Goal: Task Accomplishment & Management: Use online tool/utility

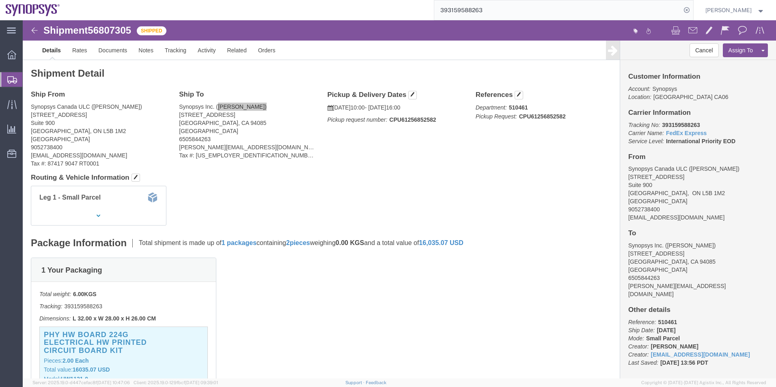
drag, startPoint x: 10, startPoint y: 80, endPoint x: 42, endPoint y: 91, distance: 34.3
click at [10, 80] on icon at bounding box center [12, 79] width 10 height 7
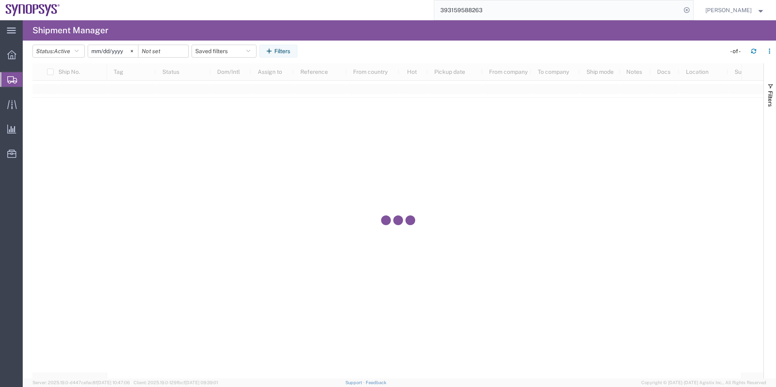
click at [0, 0] on span "Shipment Manager" at bounding box center [0, 0] width 0 height 0
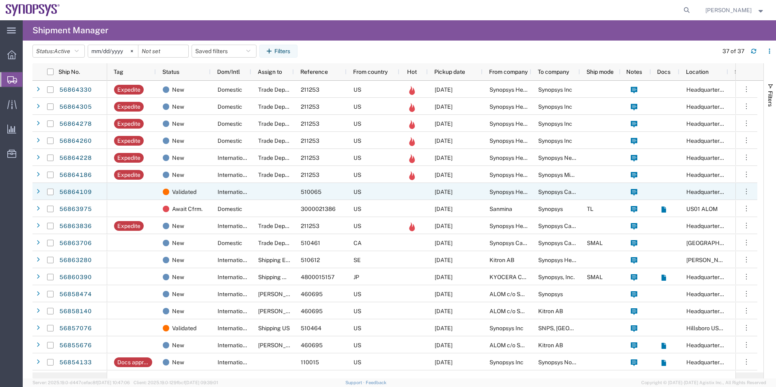
click at [261, 192] on div at bounding box center [272, 191] width 43 height 17
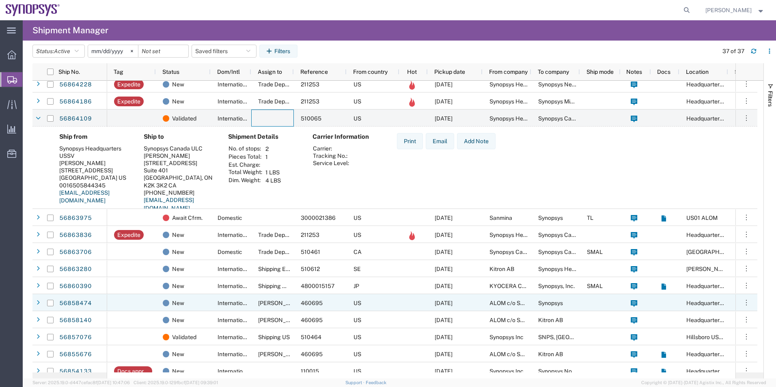
scroll to position [81, 0]
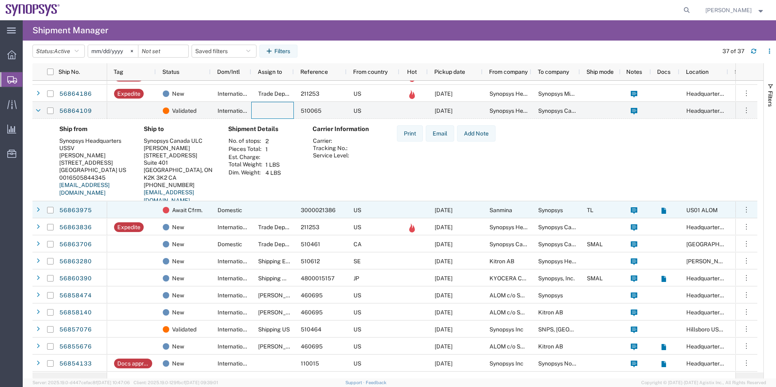
click at [245, 208] on div "Domestic" at bounding box center [231, 209] width 41 height 17
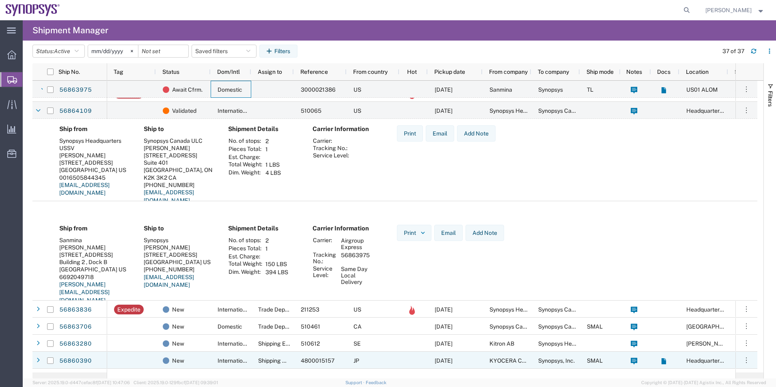
scroll to position [203, 0]
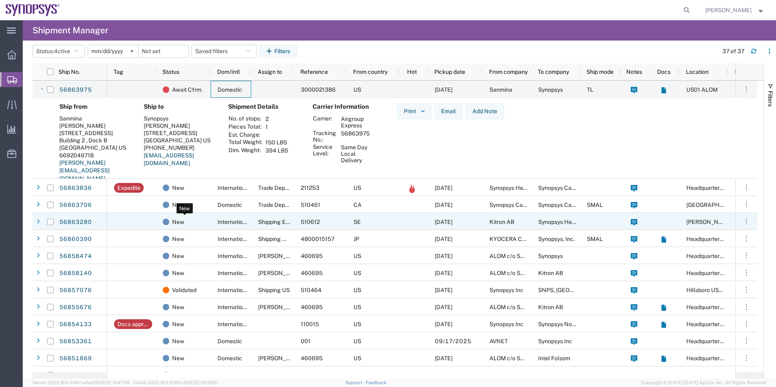
click at [205, 222] on div "New" at bounding box center [185, 221] width 44 height 17
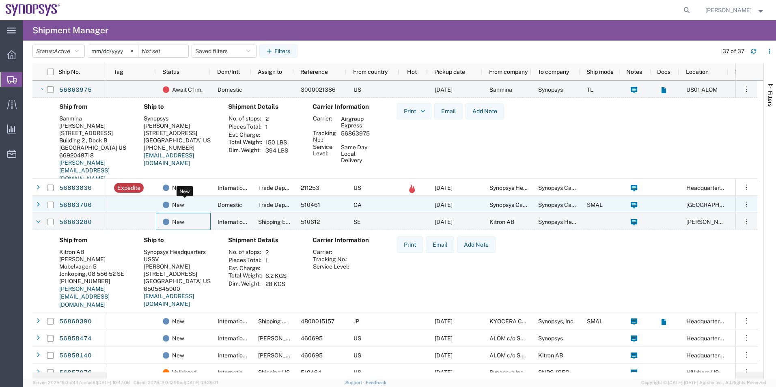
click at [206, 208] on div "New" at bounding box center [185, 204] width 44 height 17
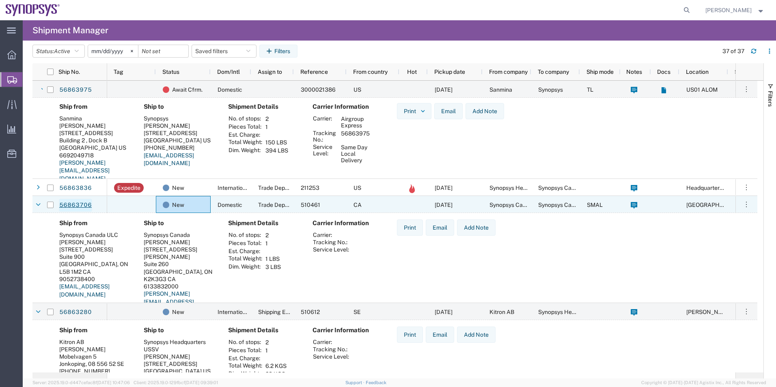
click at [87, 204] on link "56863706" at bounding box center [75, 205] width 33 height 13
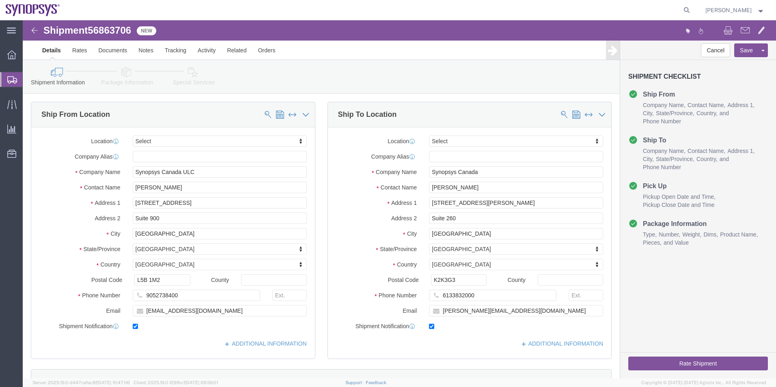
select select
click icon
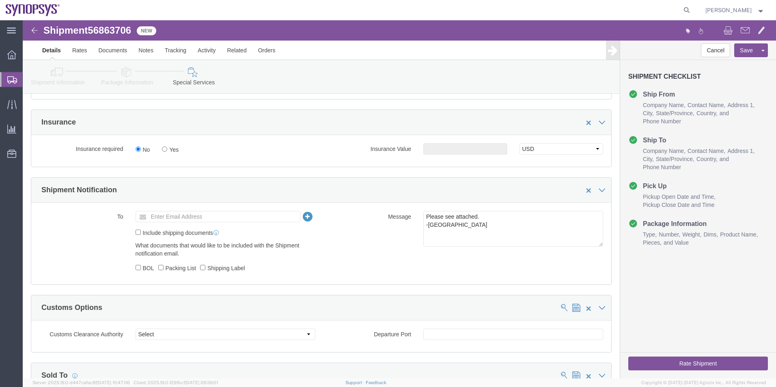
scroll to position [487, 0]
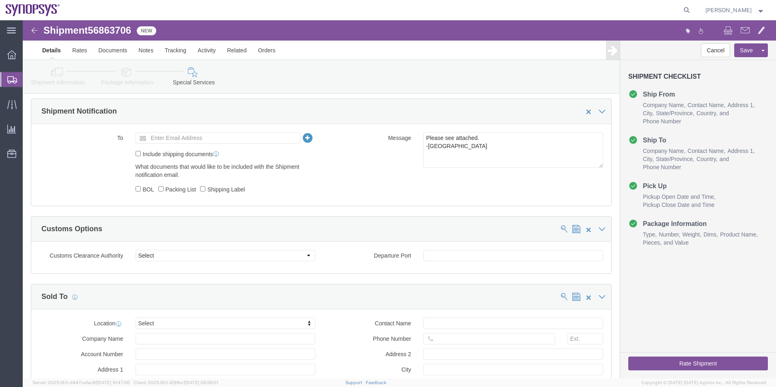
click link "Shipment Information"
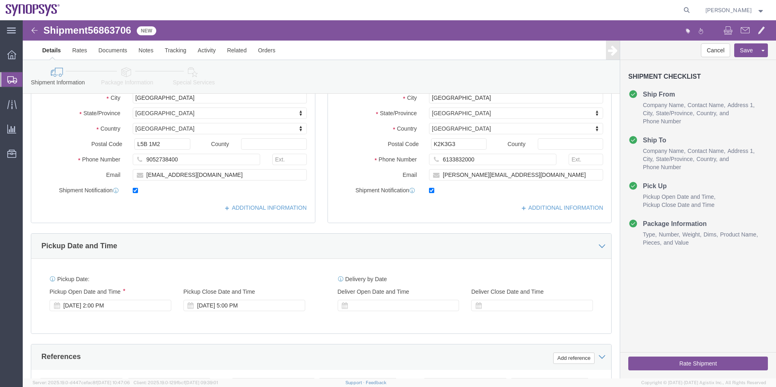
scroll to position [136, 0]
drag, startPoint x: 186, startPoint y: 158, endPoint x: 75, endPoint y: 145, distance: 112.0
click div "Location My Profile Location Aachen DE04 Agrate Brianza IT01 Aschheim DE02 Atla…"
click icon
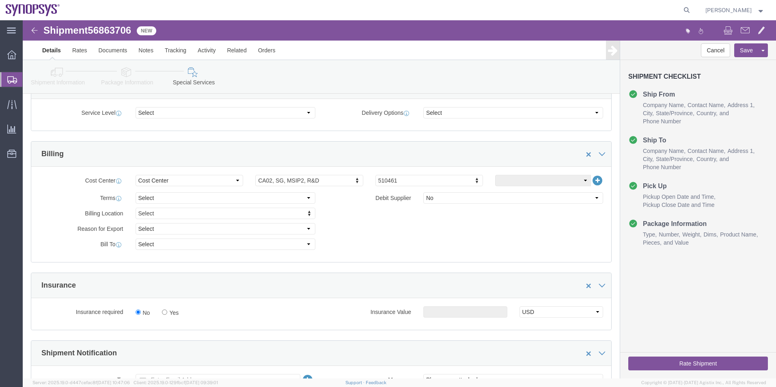
scroll to position [338, 0]
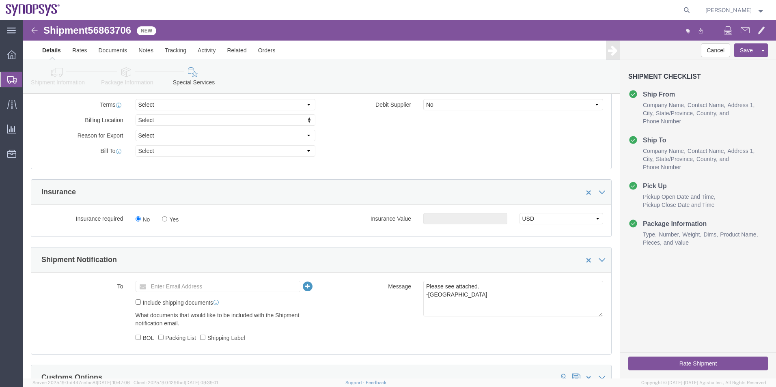
click ul "Enter Email Address"
paste input "shasic@synopsys.com"
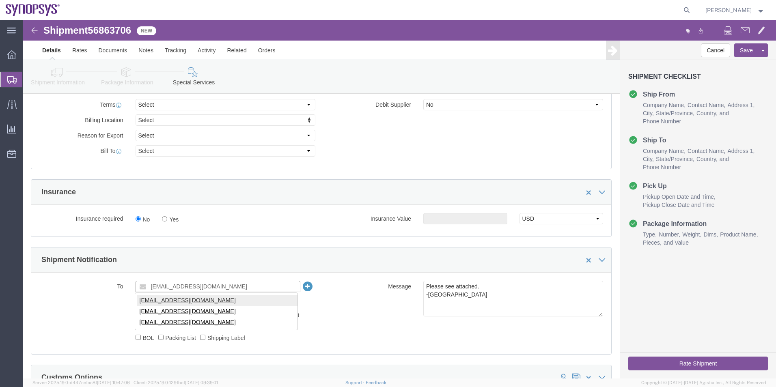
type input "shasic@synopsys.com"
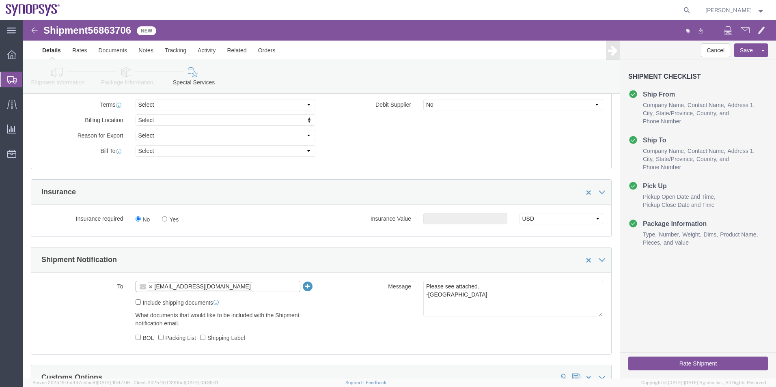
drag, startPoint x: 117, startPoint y: 278, endPoint x: 115, endPoint y: 285, distance: 7.7
click label "Include shipping documents"
click input "Include shipping documents"
checkbox input "true"
click input "Shipping Label"
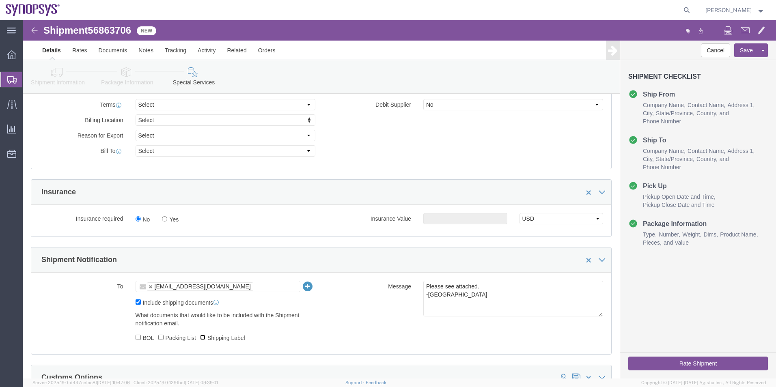
checkbox input "true"
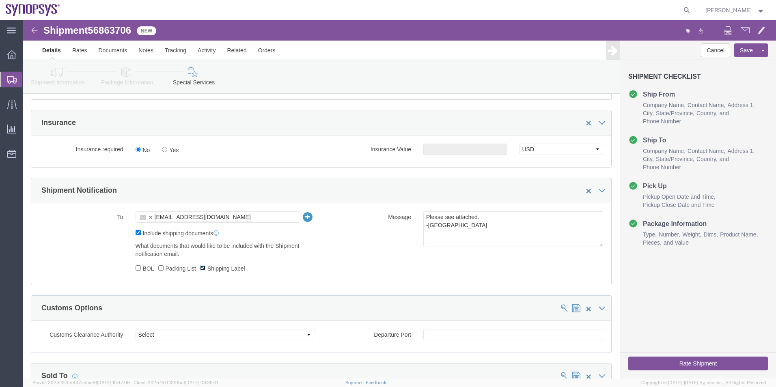
scroll to position [460, 0]
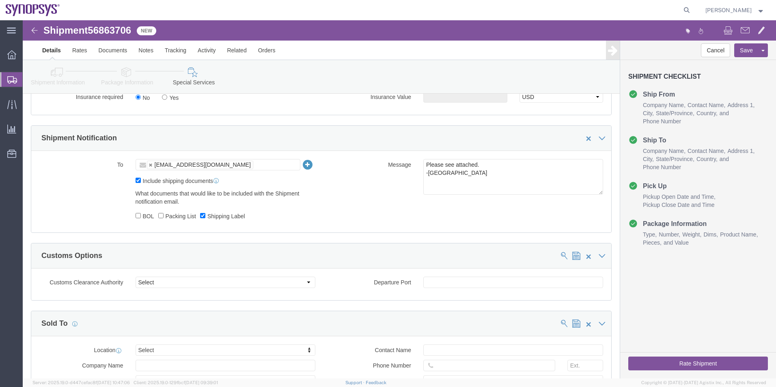
click button "Rate Shipment"
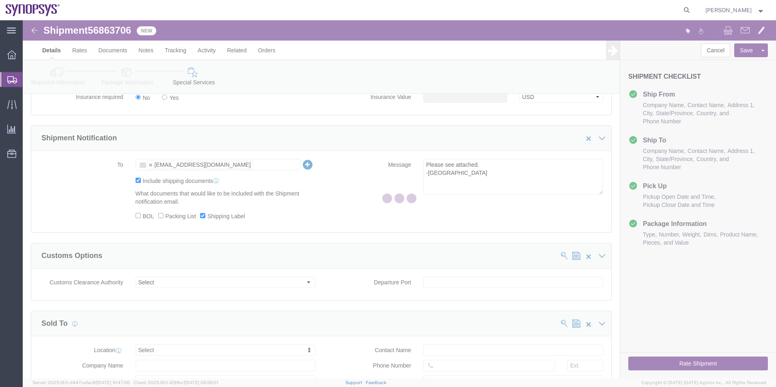
scroll to position [0, 0]
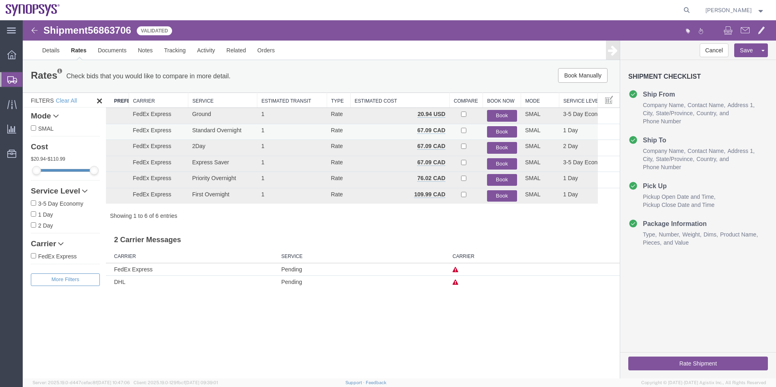
click at [504, 129] on button "Book" at bounding box center [502, 132] width 30 height 12
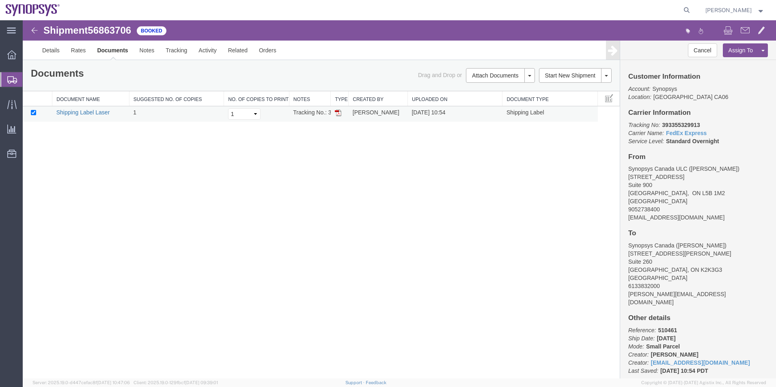
click at [101, 110] on link "Shipping Label Laser" at bounding box center [83, 112] width 54 height 6
click at [0, 0] on span "Shipment Manager" at bounding box center [0, 0] width 0 height 0
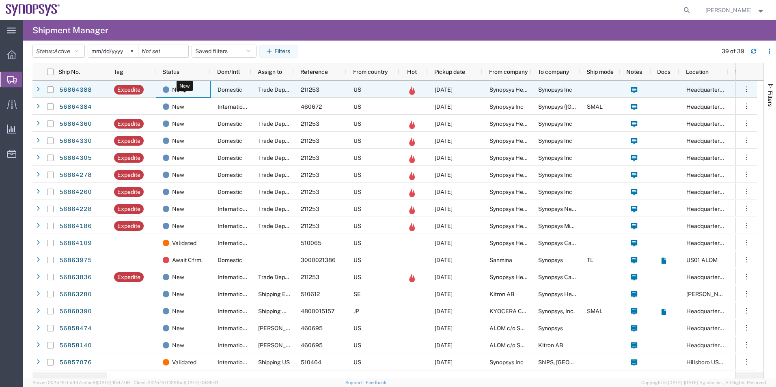
click at [202, 90] on div "New" at bounding box center [185, 89] width 44 height 17
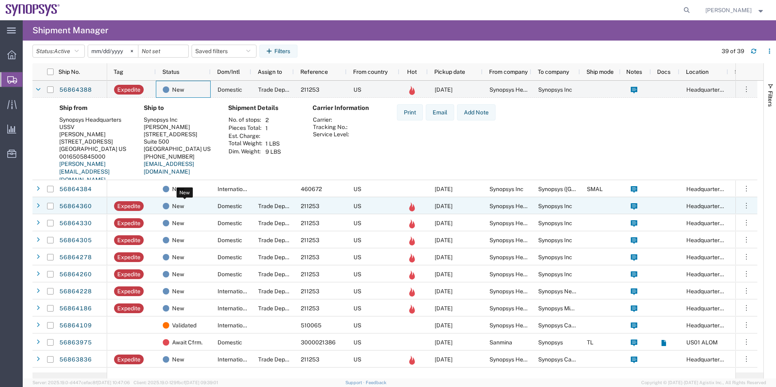
click at [197, 207] on div "New" at bounding box center [185, 206] width 44 height 17
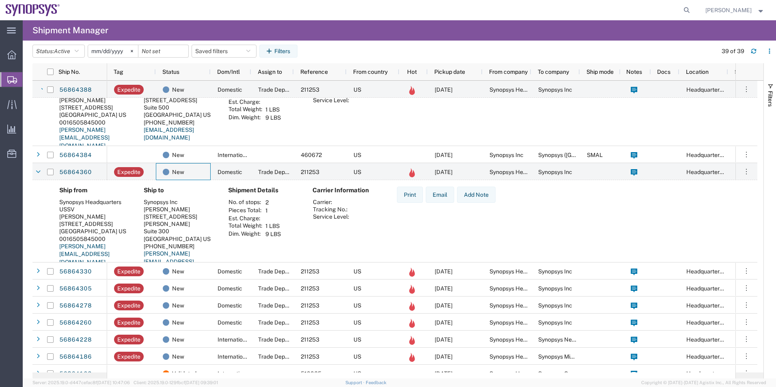
scroll to position [41, 0]
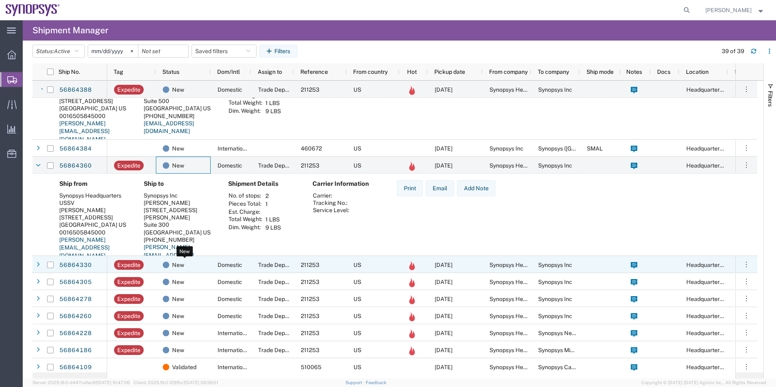
click at [186, 262] on div "New" at bounding box center [185, 264] width 44 height 17
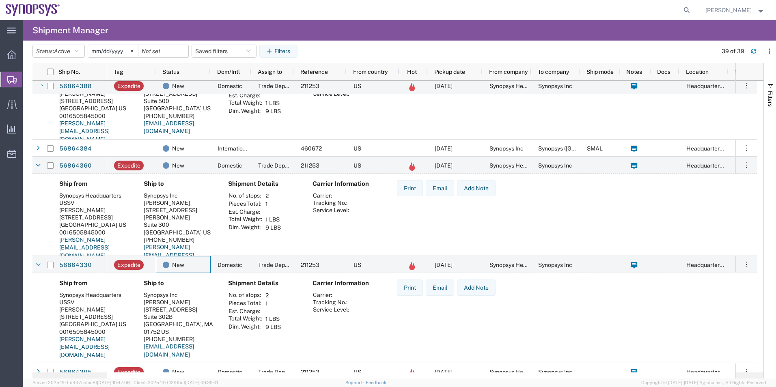
scroll to position [122, 0]
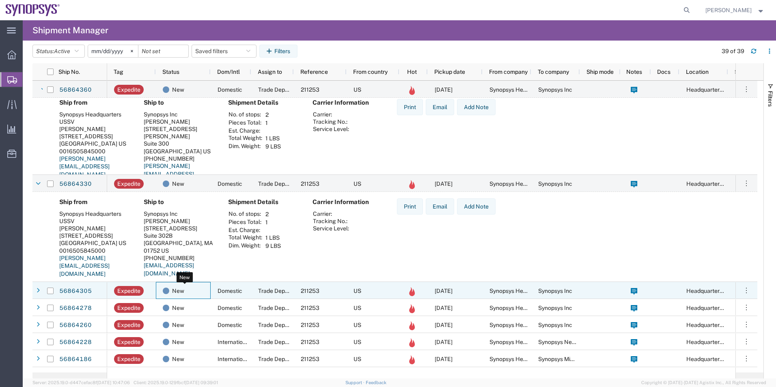
click at [196, 291] on div "New" at bounding box center [185, 290] width 44 height 17
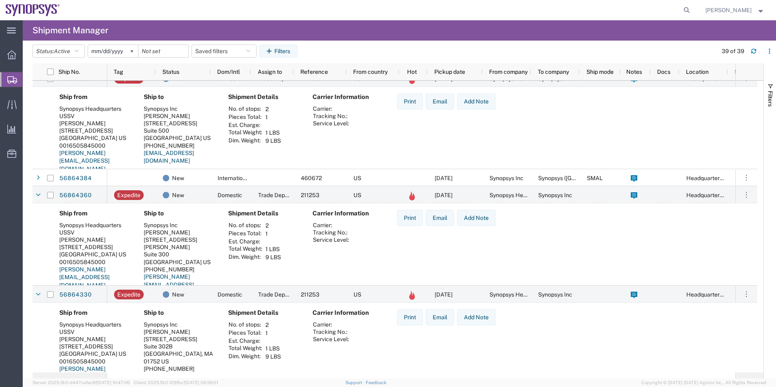
scroll to position [0, 0]
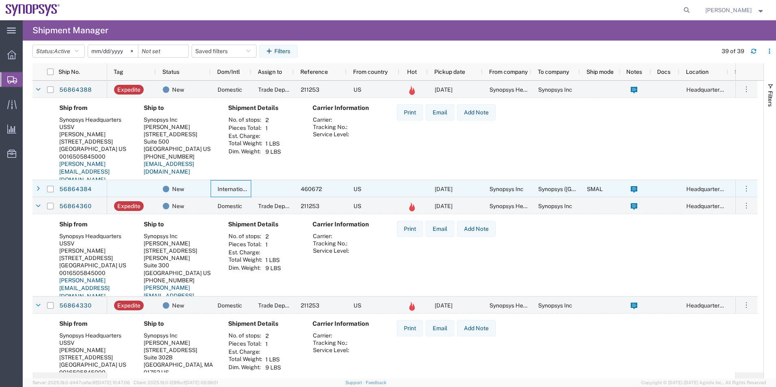
click at [213, 187] on div "International" at bounding box center [231, 188] width 41 height 17
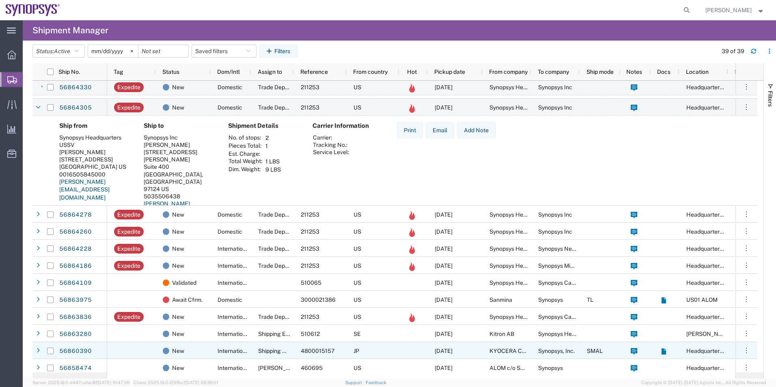
scroll to position [406, 0]
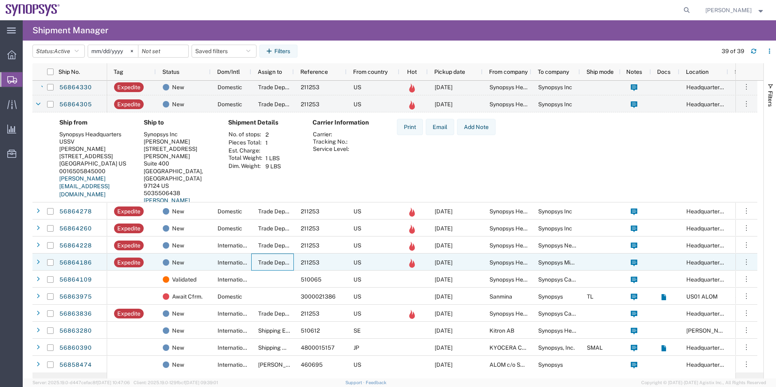
click at [259, 254] on div "Trade Department" at bounding box center [272, 262] width 43 height 17
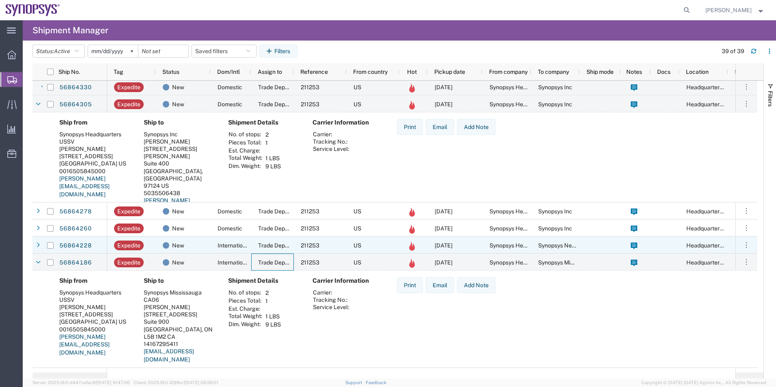
click at [262, 245] on span "Trade Department" at bounding box center [281, 245] width 47 height 6
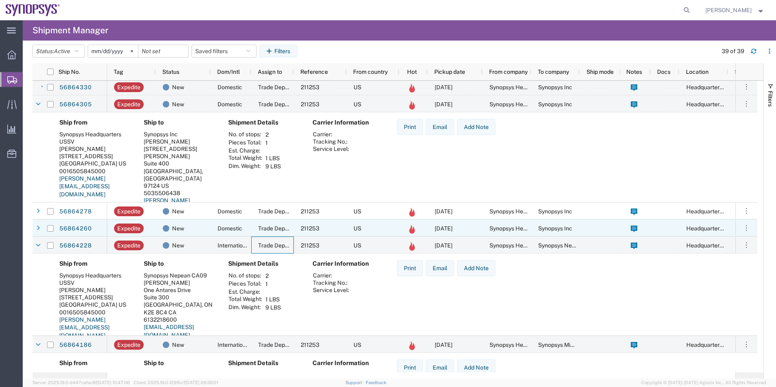
click at [253, 227] on div "Trade Department" at bounding box center [272, 228] width 43 height 17
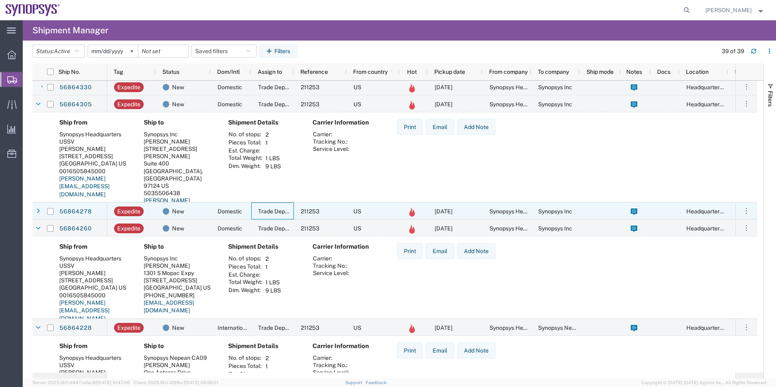
click at [257, 211] on div "Trade Department" at bounding box center [272, 210] width 43 height 17
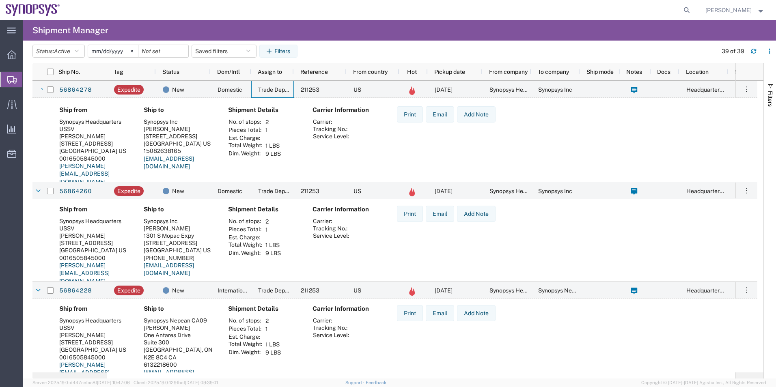
scroll to position [608, 0]
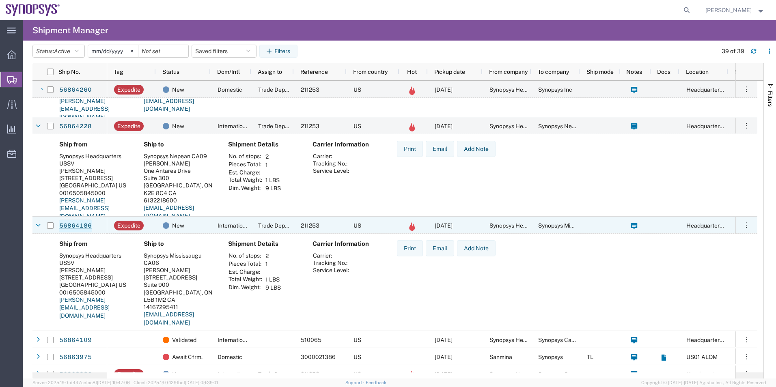
click at [82, 224] on link "56864186" at bounding box center [75, 226] width 33 height 13
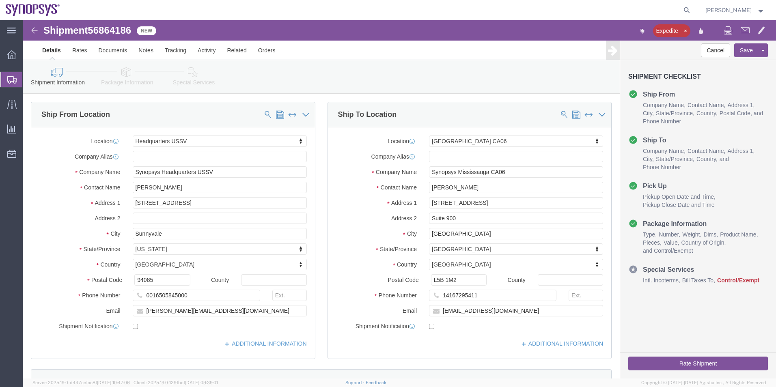
select select "63204"
select select "63078"
click icon
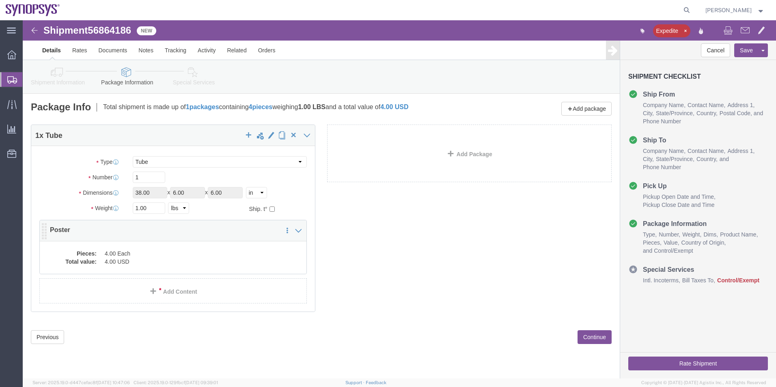
click dd "4.00 Each"
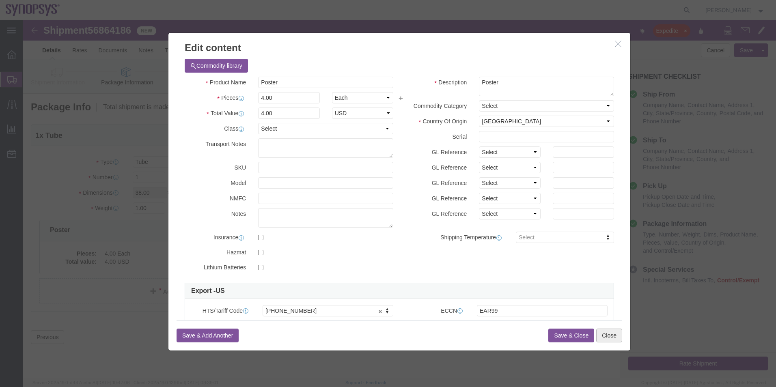
click button "Close"
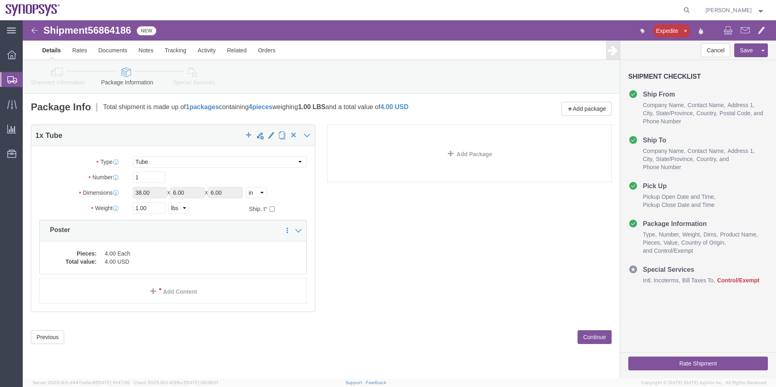
click icon
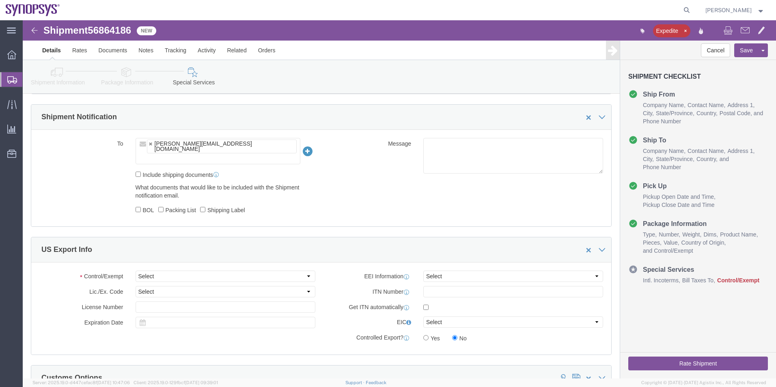
scroll to position [649, 0]
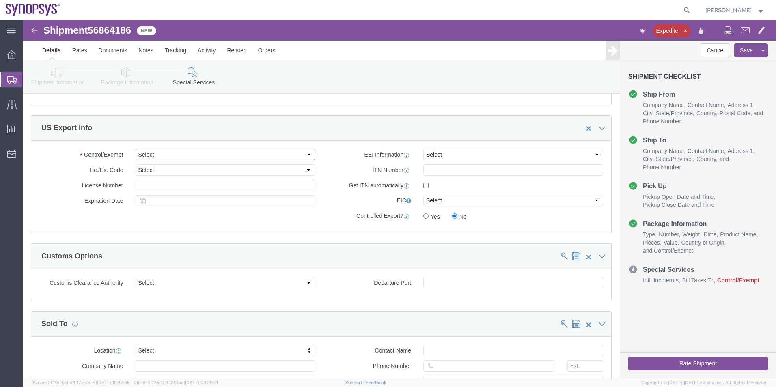
click select "Select ATF BIS DEA EPA FDA FTR ITAR OFAC Other (OPA)"
select select "FTR"
click select "Select ATF BIS DEA EPA FDA FTR ITAR OFAC Other (OPA)"
click select "Select 30.2(d)(2) 30.36 30.37(a) 30.37(f) 30.37(g) 30.37(h) 30.37(i) 30.37(j) 3…"
select select "30.36"
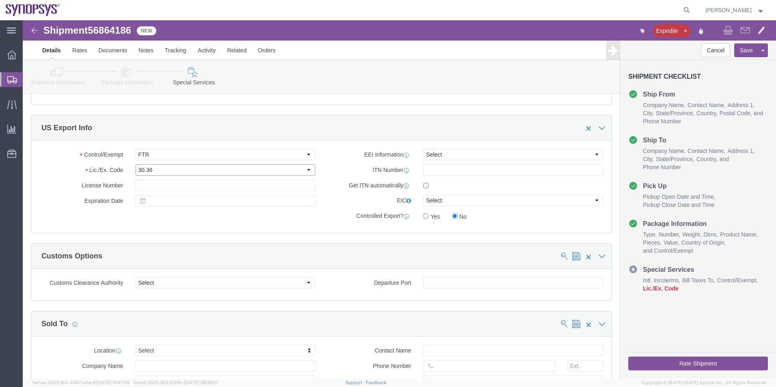
click select "Select 30.2(d)(2) 30.36 30.37(a) 30.37(f) 30.37(g) 30.37(h) 30.37(i) 30.37(j) 3…"
click select "Select AES-Direct EEI Carrier File EEI EEI Exempt"
select select "EXEM"
click select "Select AES-Direct EEI Carrier File EEI EEI Exempt"
click button "Rate Shipment"
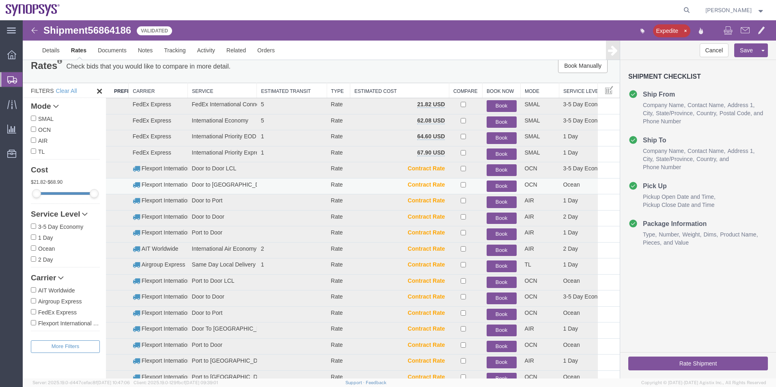
scroll to position [0, 0]
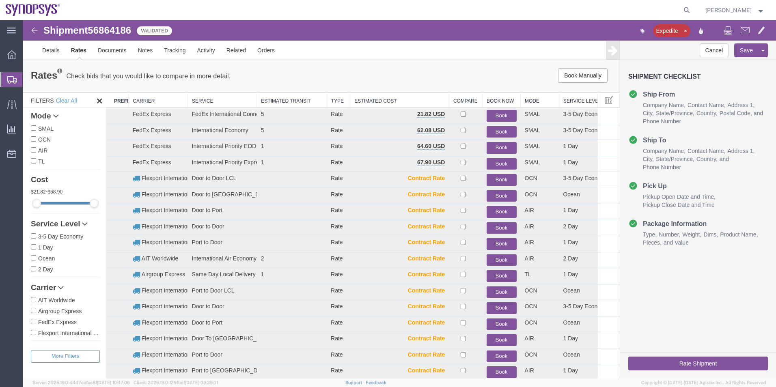
click at [0, 0] on span "Shipment Manager" at bounding box center [0, 0] width 0 height 0
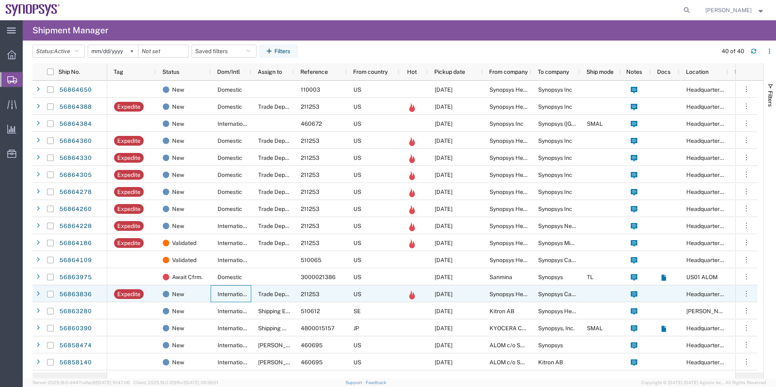
click at [242, 294] on span "International" at bounding box center [234, 294] width 33 height 6
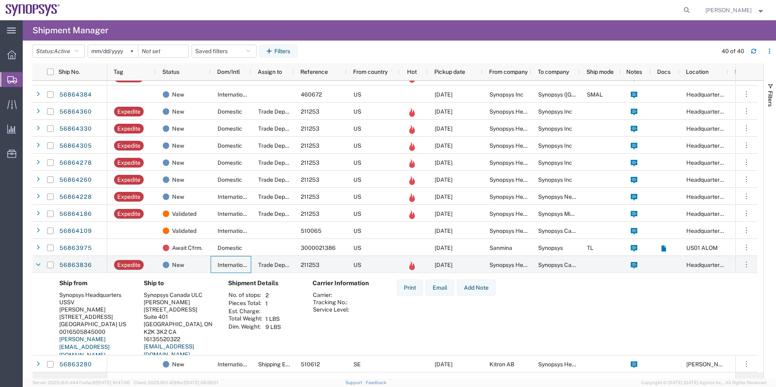
scroll to position [41, 0]
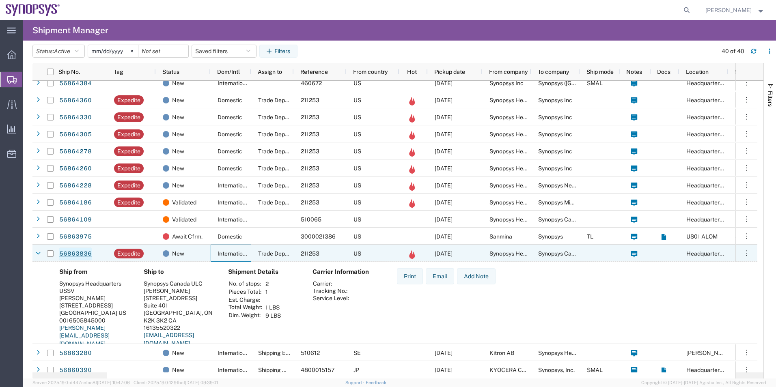
click at [77, 254] on link "56863836" at bounding box center [75, 254] width 33 height 13
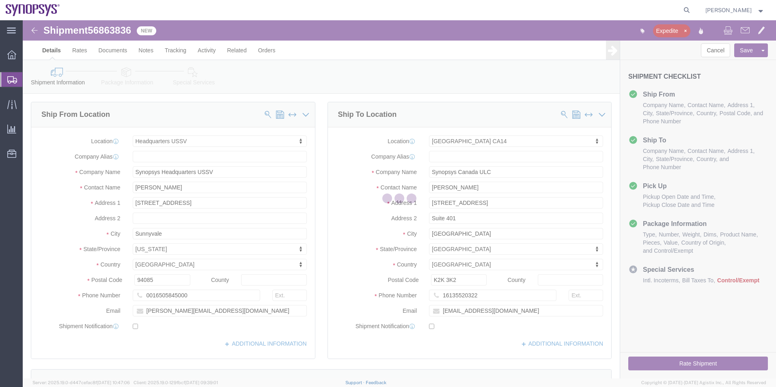
select select "63204"
select select "63080"
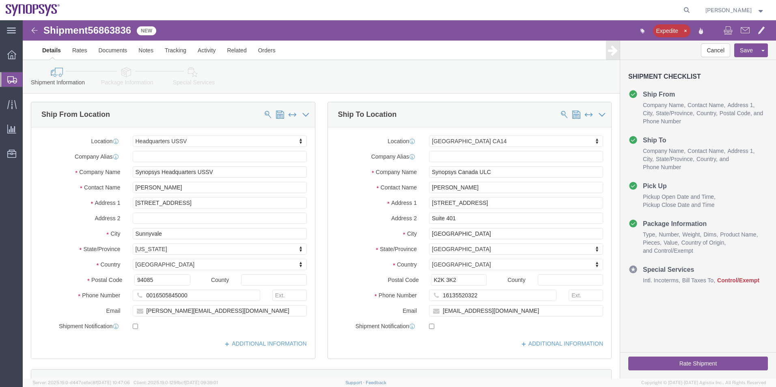
click at [0, 0] on span "Shipment Manager" at bounding box center [0, 0] width 0 height 0
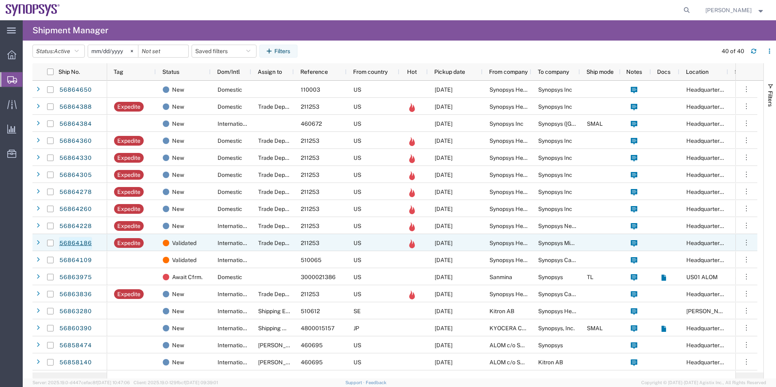
click at [82, 243] on link "56864186" at bounding box center [75, 243] width 33 height 13
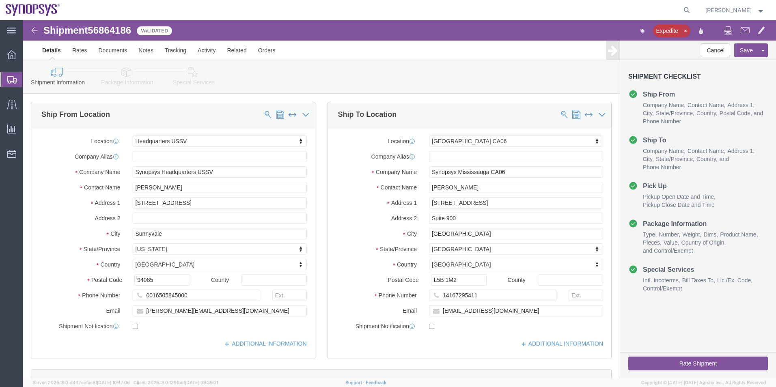
select select "63204"
select select "63078"
click icon "button"
click at [0, 0] on span "Shipment Manager" at bounding box center [0, 0] width 0 height 0
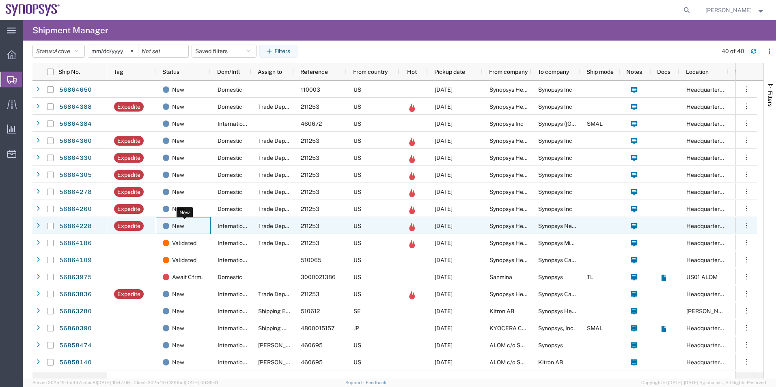
click at [196, 225] on div "New" at bounding box center [185, 226] width 44 height 17
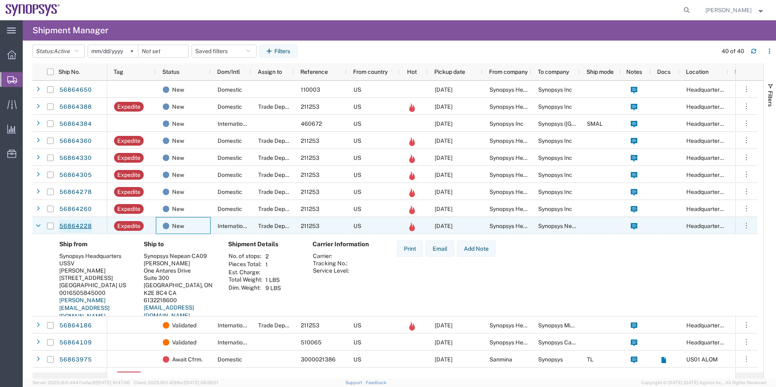
click at [88, 223] on link "56864228" at bounding box center [75, 226] width 33 height 13
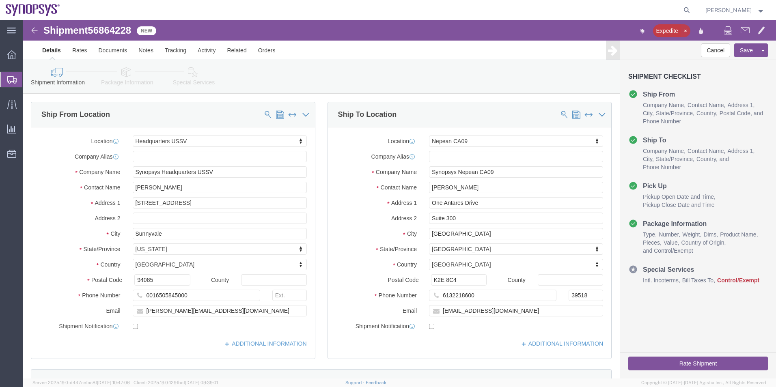
select select "63204"
select select "63079"
click icon "button"
click at [0, 0] on span "Shipment Manager" at bounding box center [0, 0] width 0 height 0
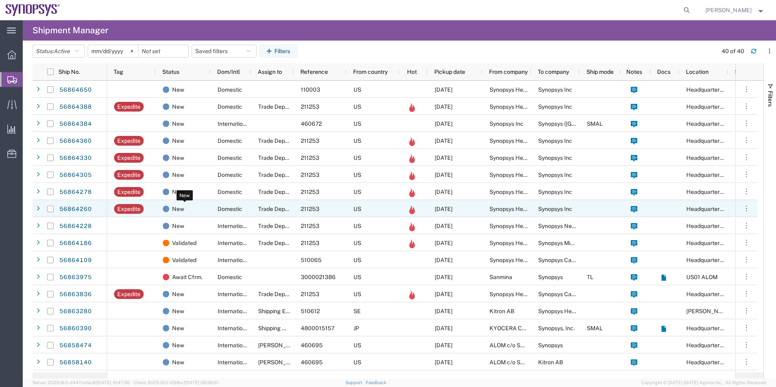
click at [186, 205] on div "New" at bounding box center [185, 208] width 44 height 17
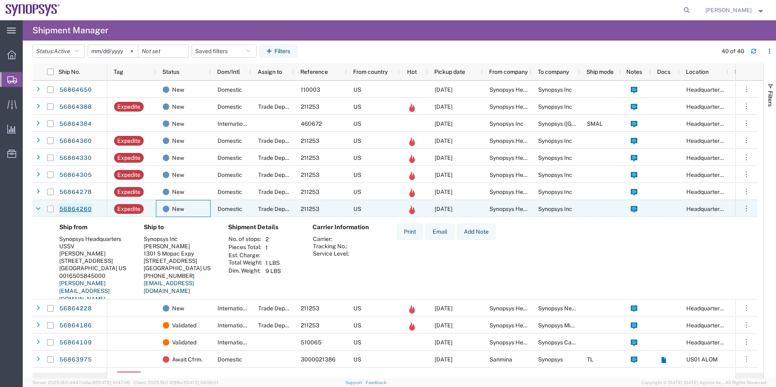
click at [72, 210] on link "56864260" at bounding box center [75, 209] width 33 height 13
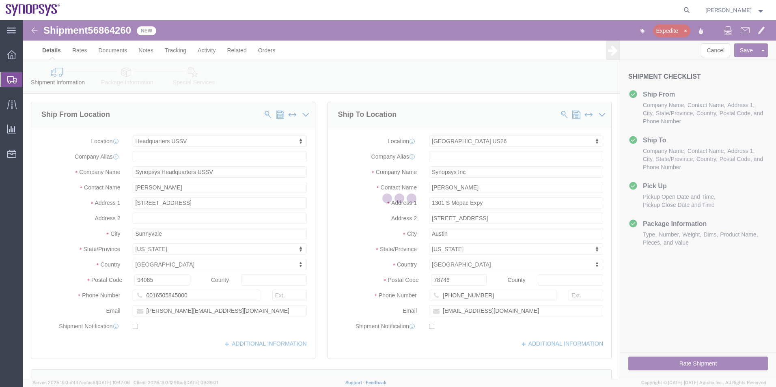
select select "63204"
select select "63180"
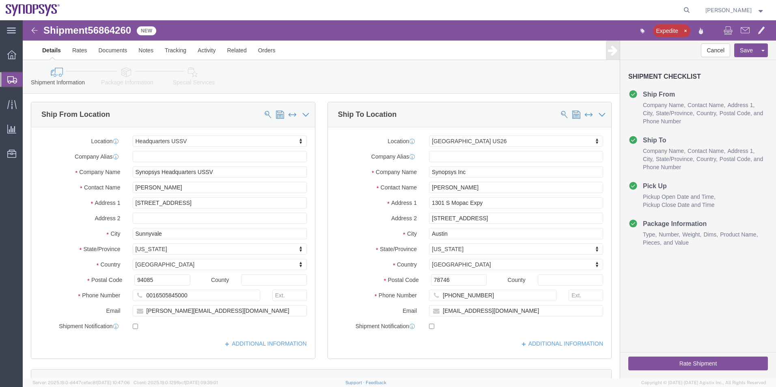
click icon "button"
click at [0, 0] on span "Shipment Manager" at bounding box center [0, 0] width 0 height 0
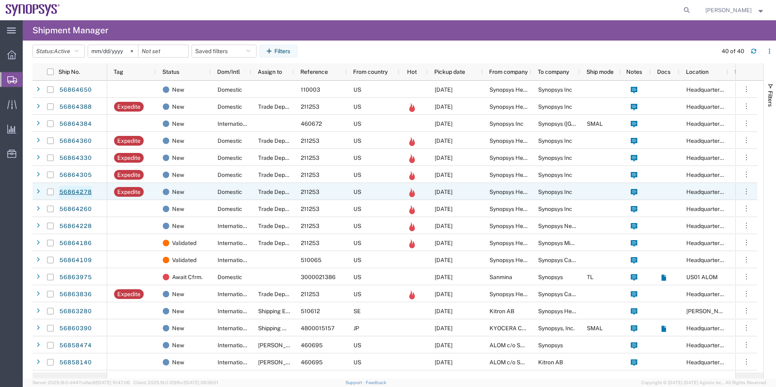
click at [84, 193] on link "56864278" at bounding box center [75, 192] width 33 height 13
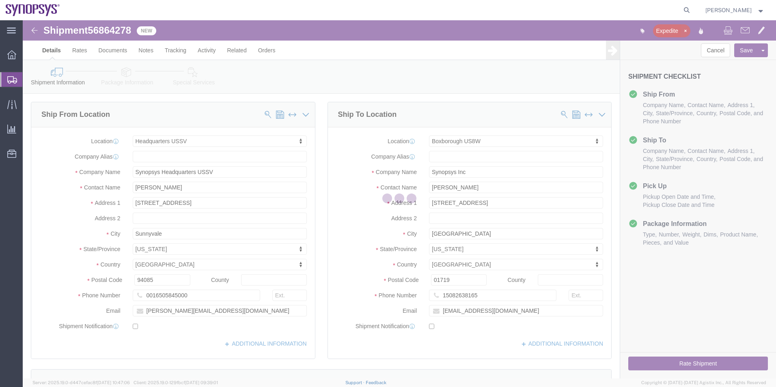
select select "63204"
select select "63185"
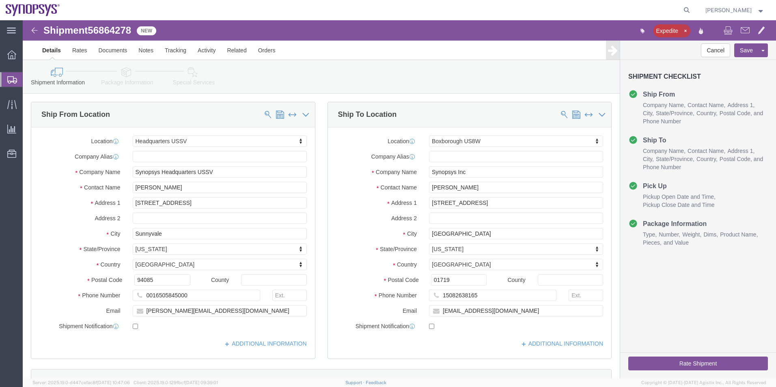
click icon "button"
click at [0, 0] on span "Shipment Manager" at bounding box center [0, 0] width 0 height 0
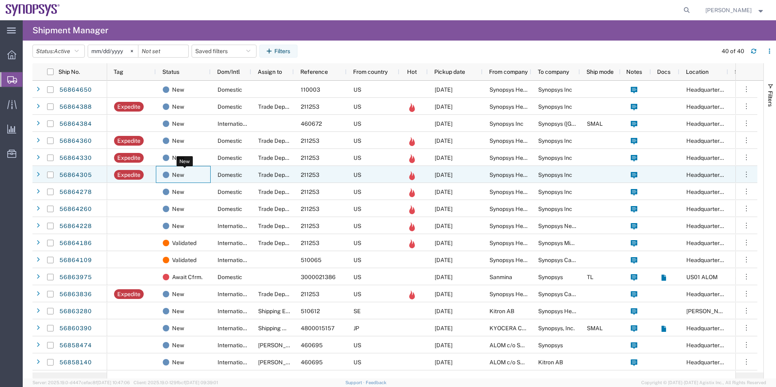
click at [189, 175] on div "New" at bounding box center [185, 174] width 44 height 17
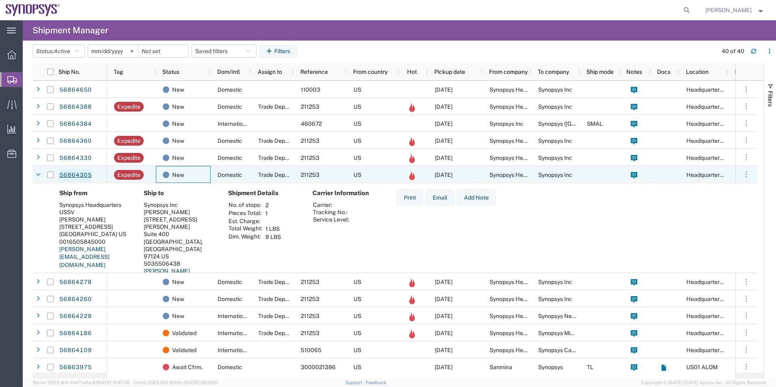
click at [72, 174] on link "56864305" at bounding box center [75, 175] width 33 height 13
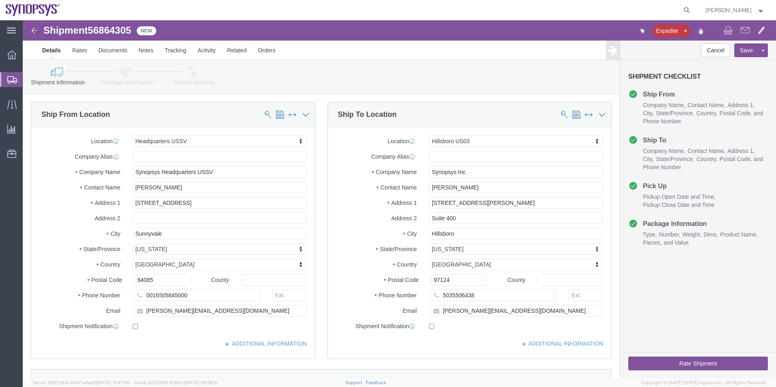
select select "63204"
select select "63190"
click icon "button"
click at [0, 0] on span "Shipment Manager" at bounding box center [0, 0] width 0 height 0
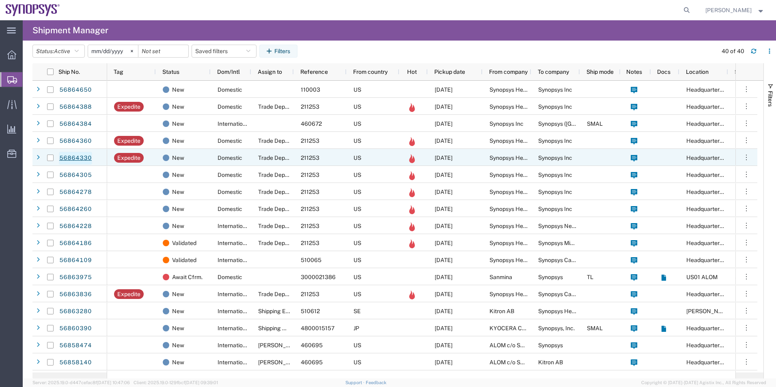
click at [81, 153] on link "56864330" at bounding box center [75, 158] width 33 height 13
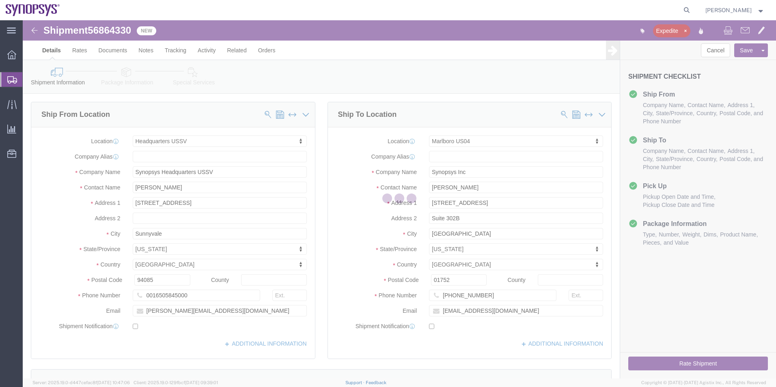
select select "63204"
select select "63193"
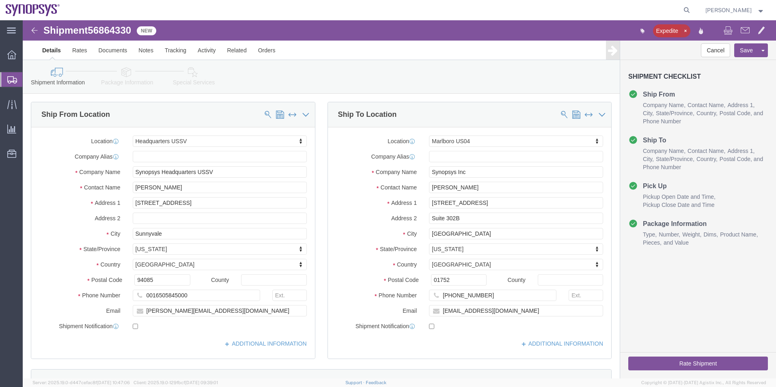
click icon "button"
click at [0, 0] on span "Shipment Manager" at bounding box center [0, 0] width 0 height 0
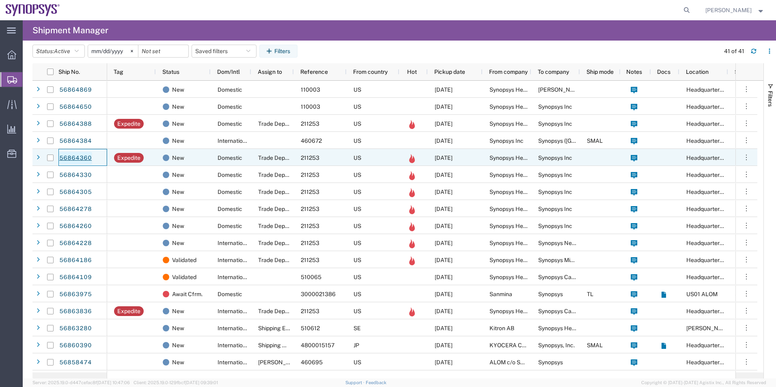
click at [83, 159] on link "56864360" at bounding box center [75, 158] width 33 height 13
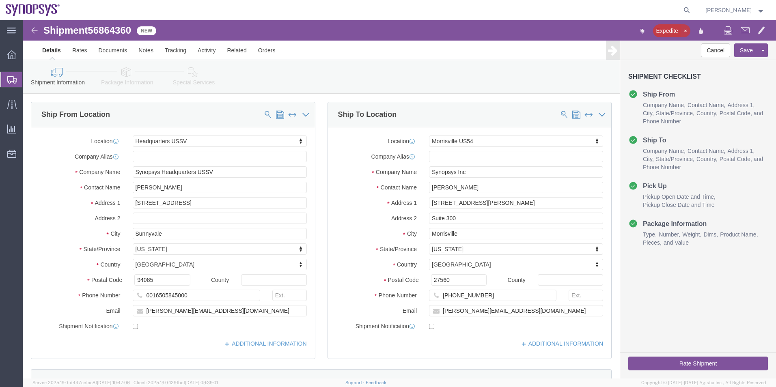
select select "63204"
select select "63194"
click icon "button"
click at [0, 0] on span "Shipment Manager" at bounding box center [0, 0] width 0 height 0
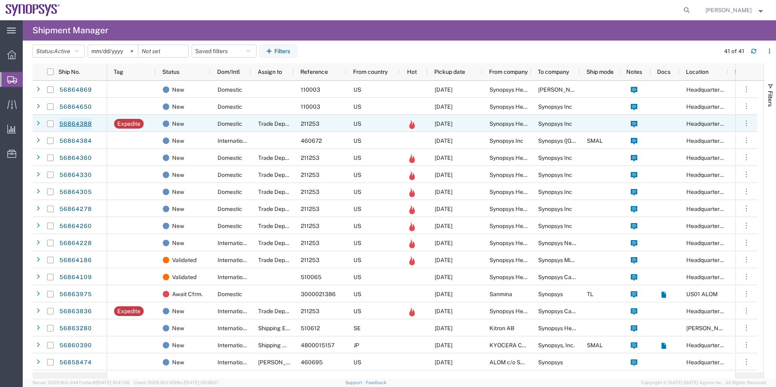
click at [86, 119] on link "56864388" at bounding box center [75, 124] width 33 height 13
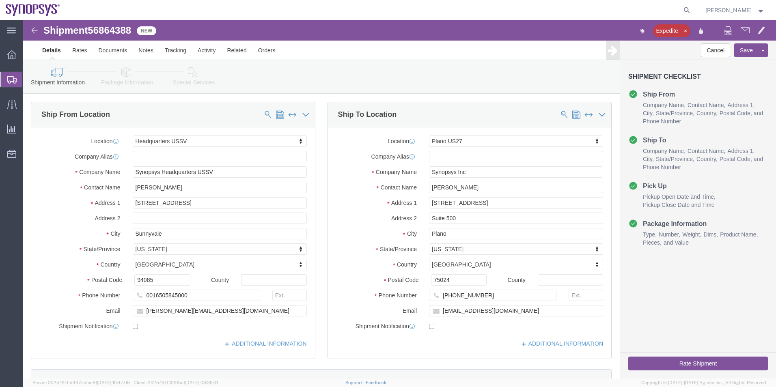
select select "63204"
select select "63199"
click icon "button"
click at [0, 0] on span "Shipment Manager" at bounding box center [0, 0] width 0 height 0
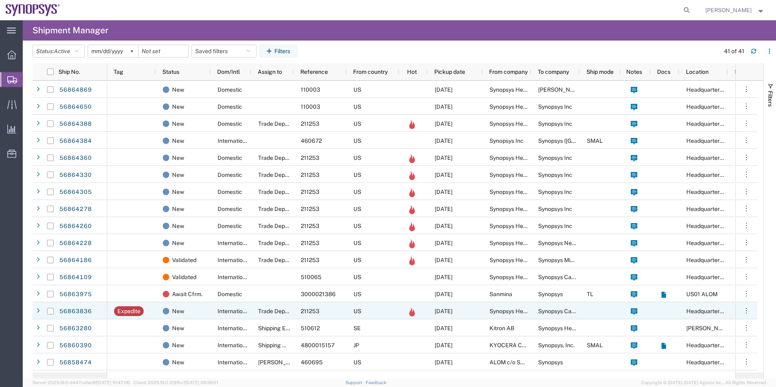
click at [259, 311] on span "Trade Department" at bounding box center [281, 311] width 47 height 6
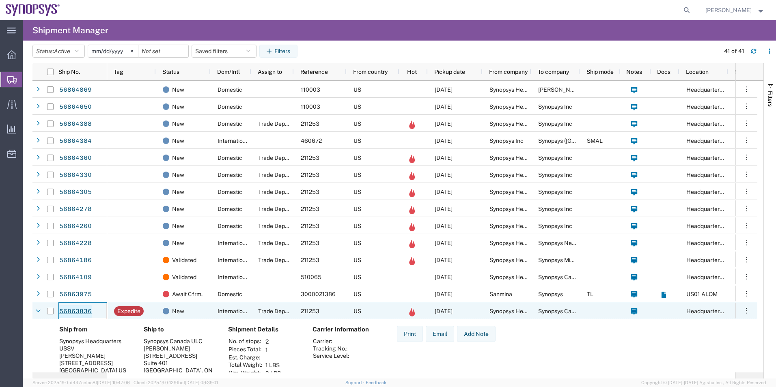
click at [71, 311] on link "56863836" at bounding box center [75, 311] width 33 height 13
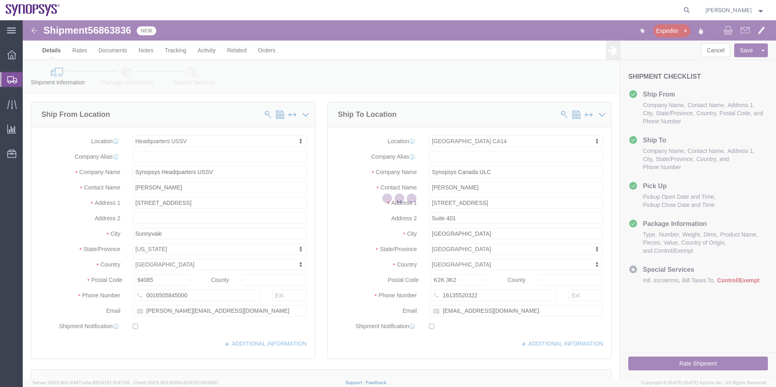
click at [196, 75] on div at bounding box center [399, 199] width 753 height 358
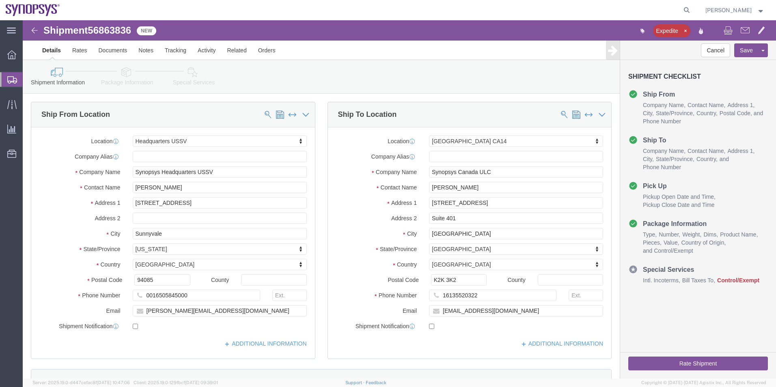
select select "63204"
select select "63080"
click icon
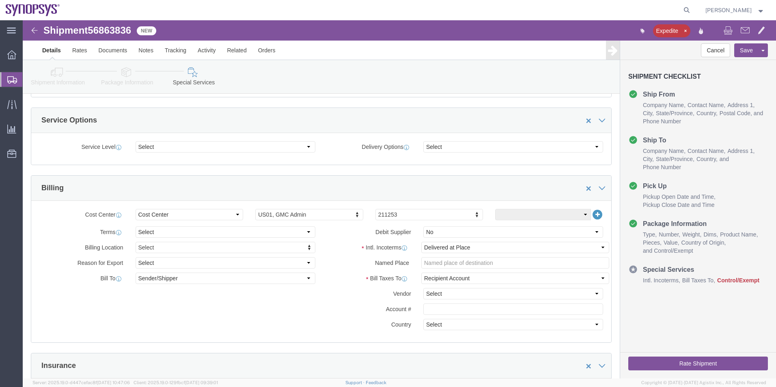
scroll to position [243, 0]
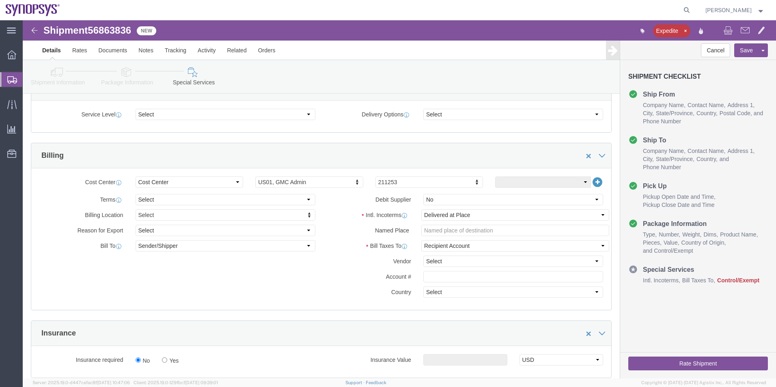
click icon
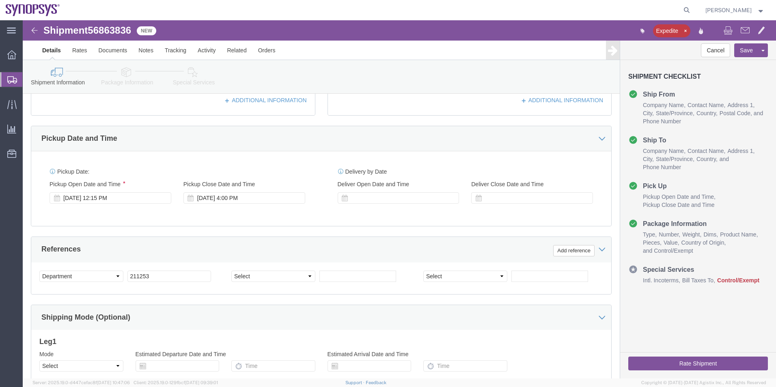
click at [0, 0] on span "Shipment Manager" at bounding box center [0, 0] width 0 height 0
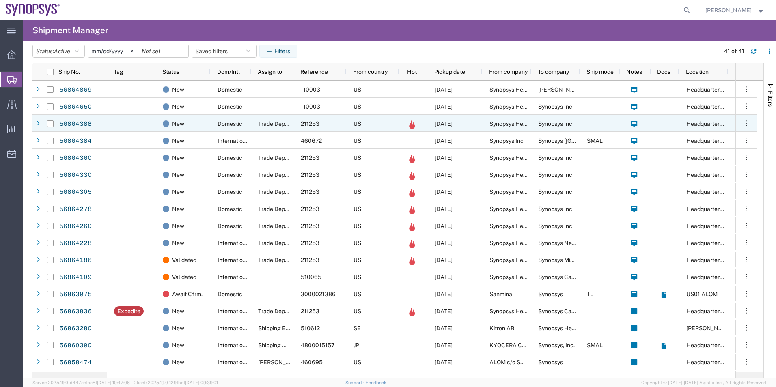
click at [311, 121] on span "211253" at bounding box center [310, 124] width 19 height 6
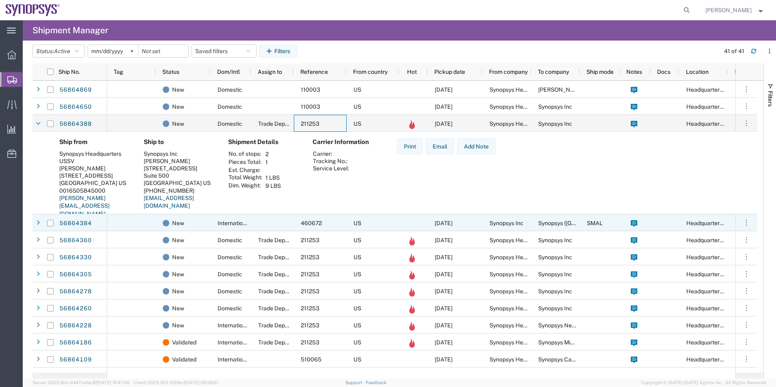
click at [263, 225] on div at bounding box center [272, 222] width 43 height 17
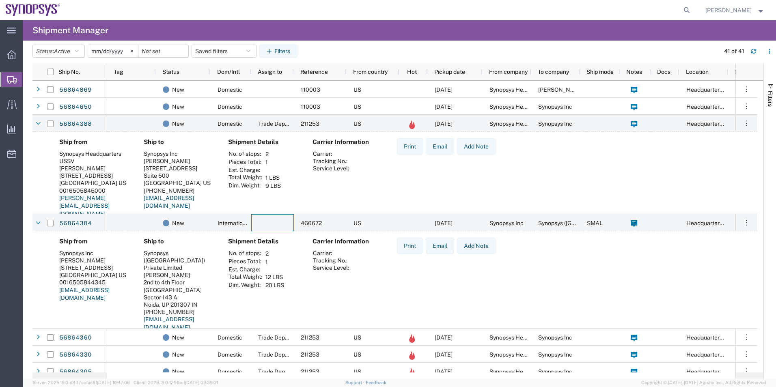
scroll to position [81, 0]
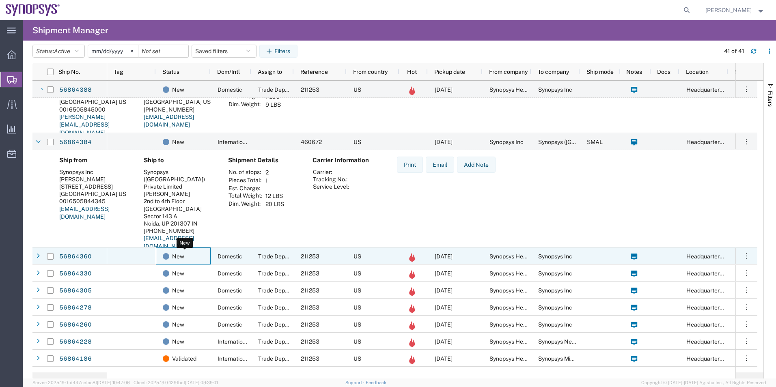
click at [205, 262] on div "New" at bounding box center [185, 256] width 44 height 17
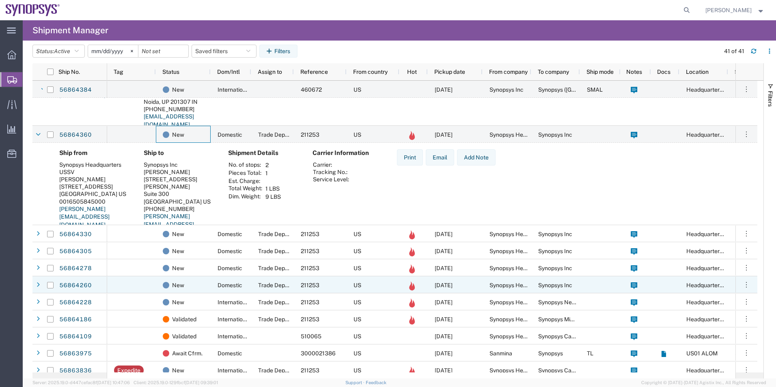
scroll to position [284, 0]
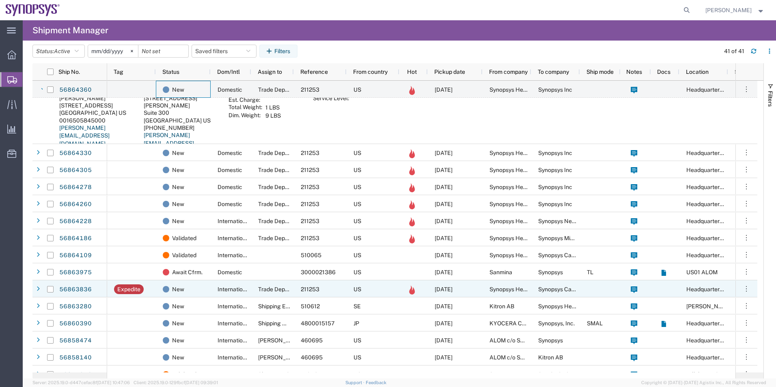
click at [290, 289] on span "Trade Department" at bounding box center [281, 289] width 47 height 6
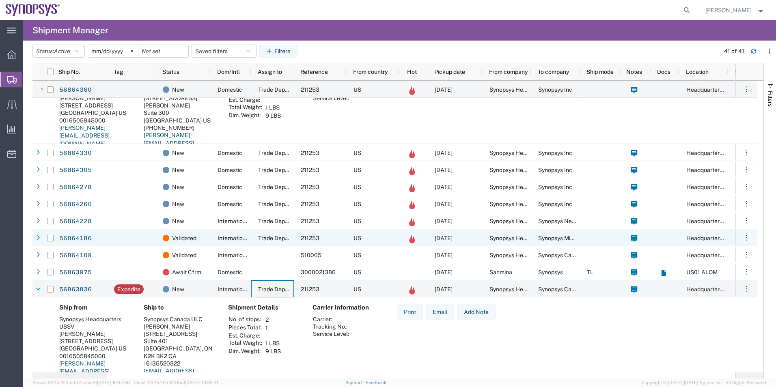
click at [277, 243] on div "Trade Department" at bounding box center [272, 237] width 43 height 17
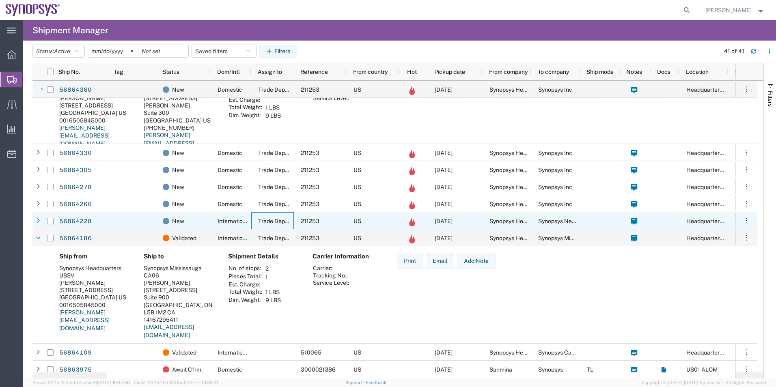
click at [281, 219] on span "Trade Department" at bounding box center [281, 221] width 47 height 6
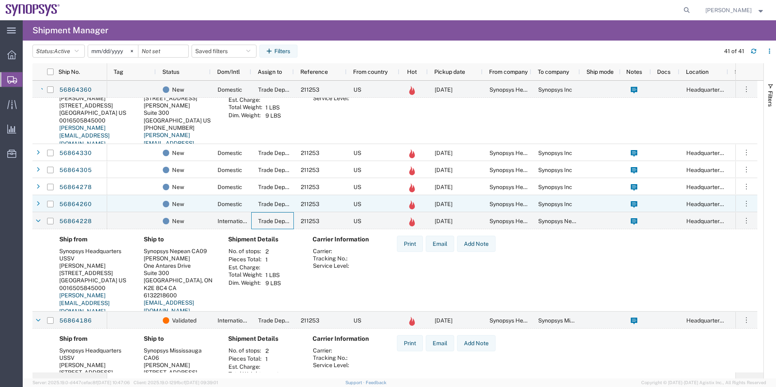
click at [286, 205] on span "Trade Department" at bounding box center [281, 204] width 47 height 6
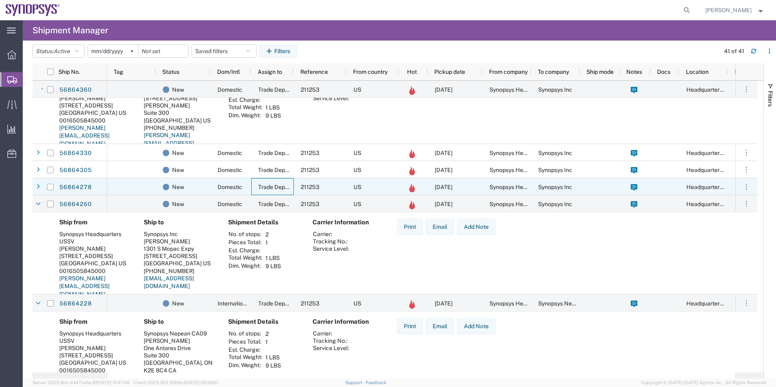
click at [284, 183] on div "Trade Department" at bounding box center [272, 186] width 43 height 17
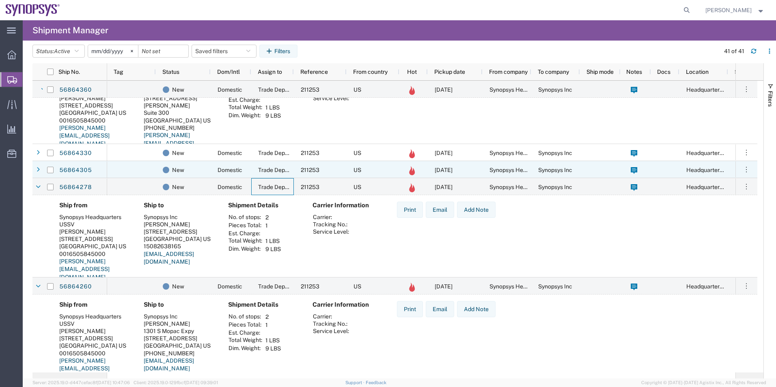
click at [278, 168] on span "Trade Department" at bounding box center [281, 170] width 47 height 6
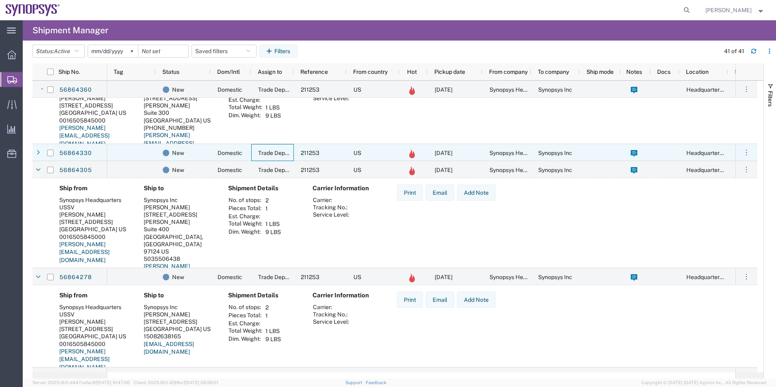
click at [280, 149] on div "Trade Department" at bounding box center [272, 152] width 43 height 17
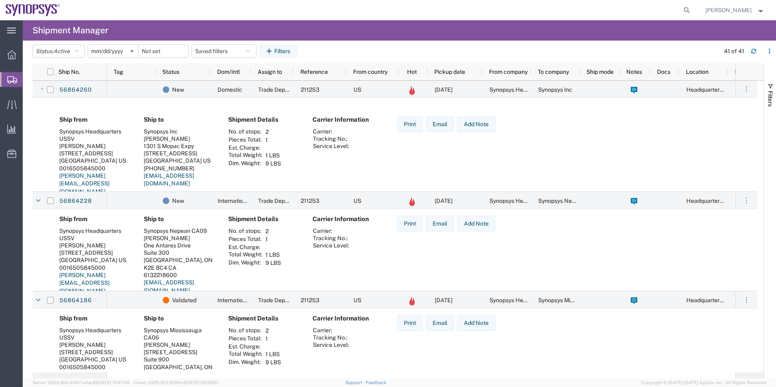
scroll to position [730, 0]
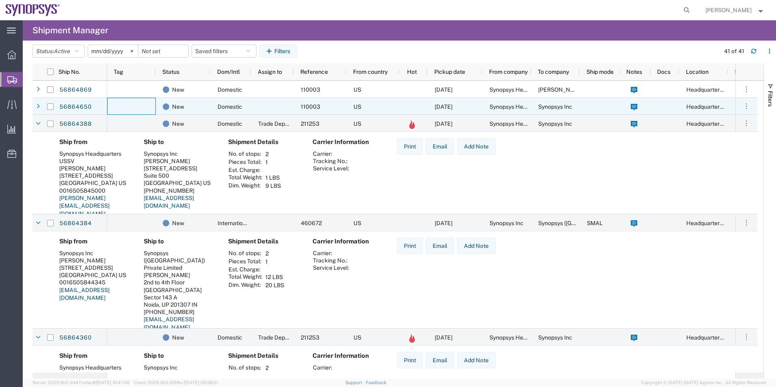
click at [145, 103] on div at bounding box center [131, 106] width 49 height 17
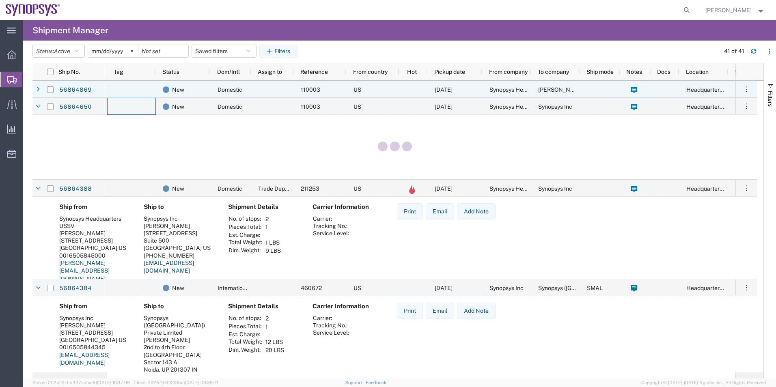
click at [135, 93] on div at bounding box center [131, 89] width 49 height 17
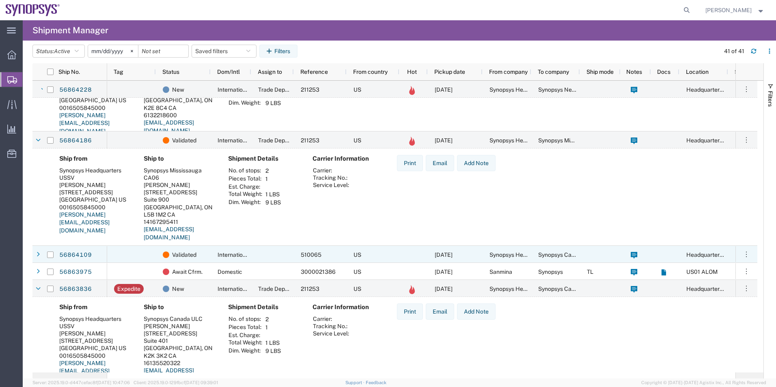
click at [210, 252] on div "Validated" at bounding box center [183, 254] width 55 height 17
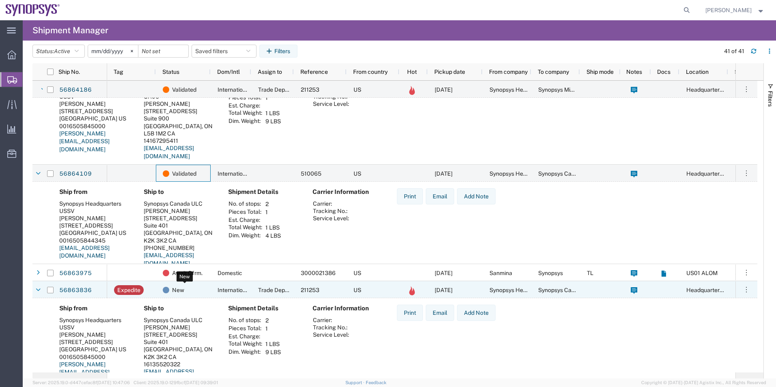
click at [203, 291] on div "New" at bounding box center [185, 290] width 44 height 17
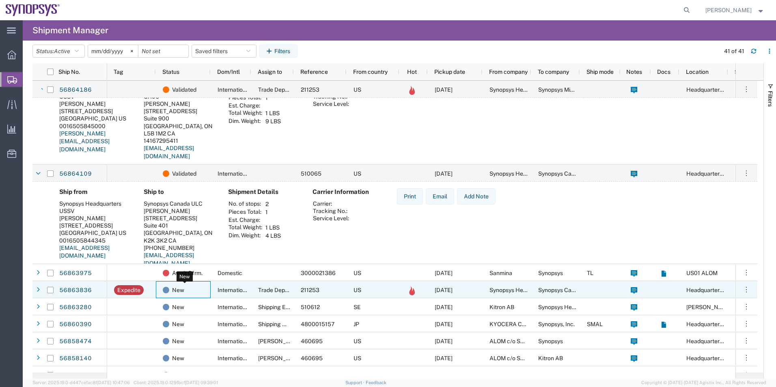
click at [203, 291] on div "New" at bounding box center [185, 290] width 44 height 17
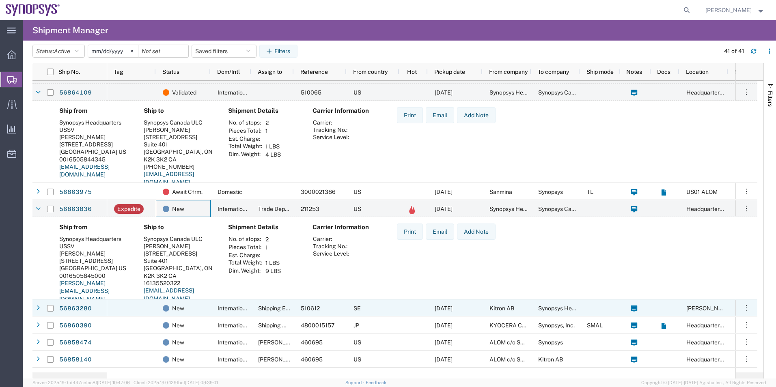
click at [212, 310] on div "International" at bounding box center [231, 307] width 41 height 17
